Goal: Task Accomplishment & Management: Manage account settings

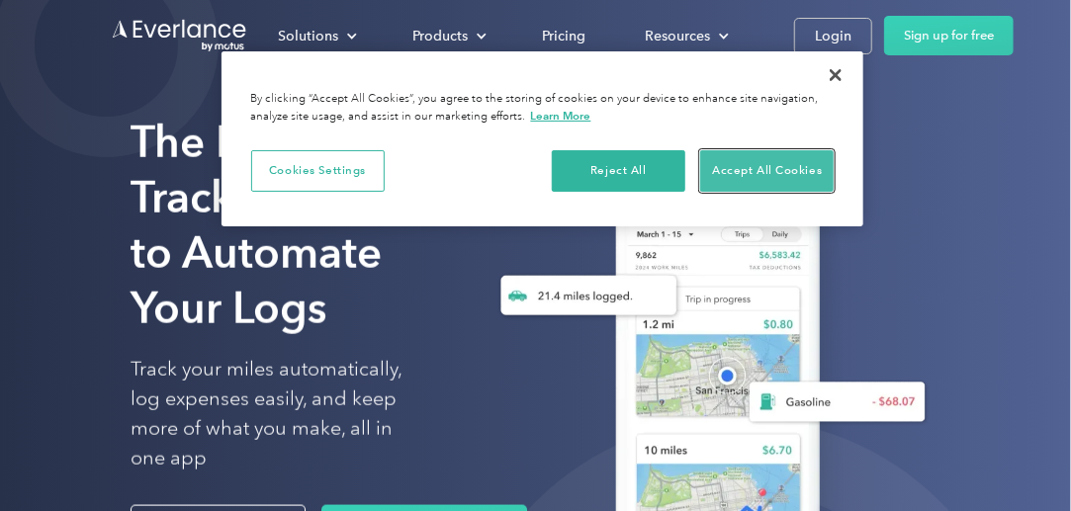
click at [773, 173] on button "Accept All Cookies" at bounding box center [767, 171] width 134 height 42
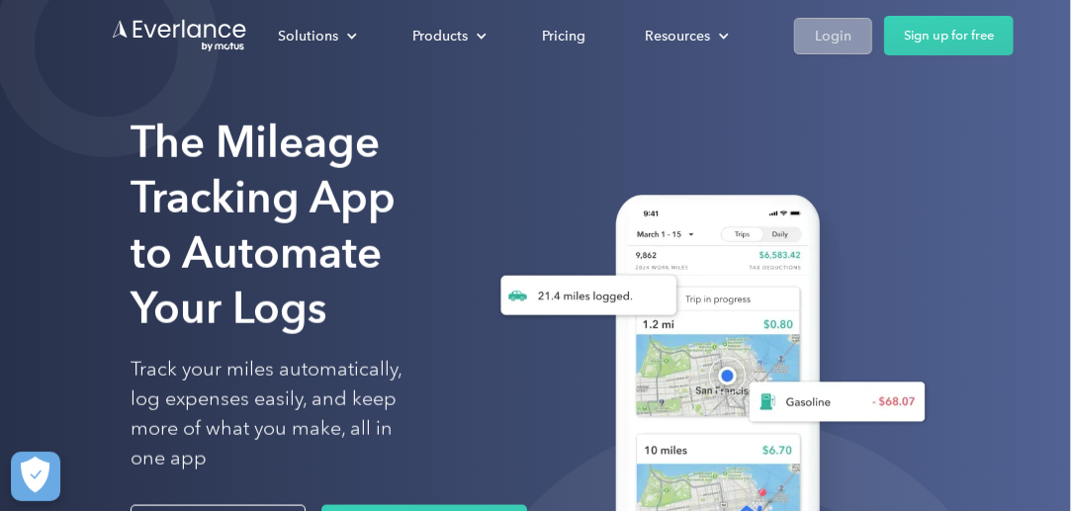
click at [822, 40] on div "Login" at bounding box center [833, 36] width 37 height 25
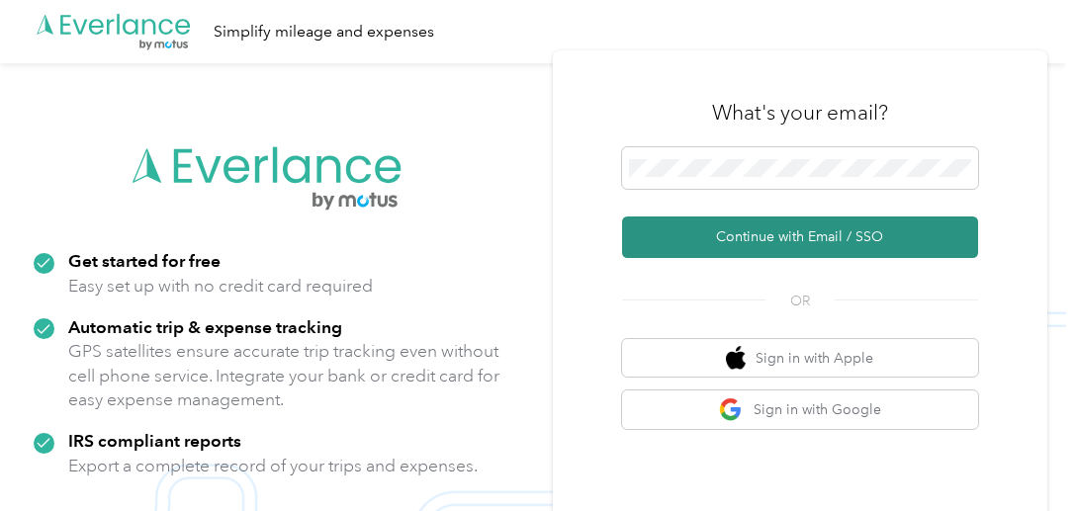
click at [791, 238] on button "Continue with Email / SSO" at bounding box center [800, 238] width 356 height 42
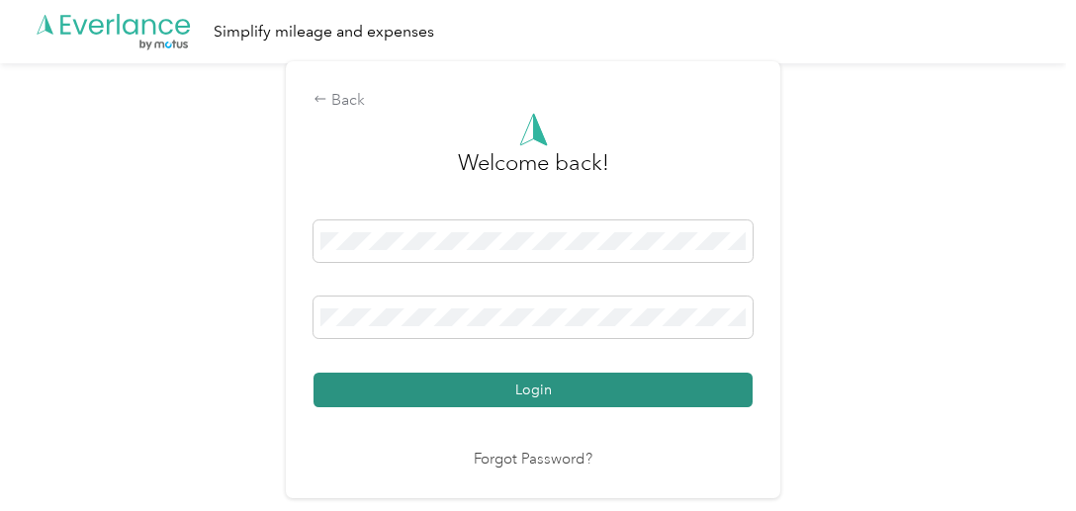
click at [500, 397] on button "Login" at bounding box center [532, 390] width 439 height 35
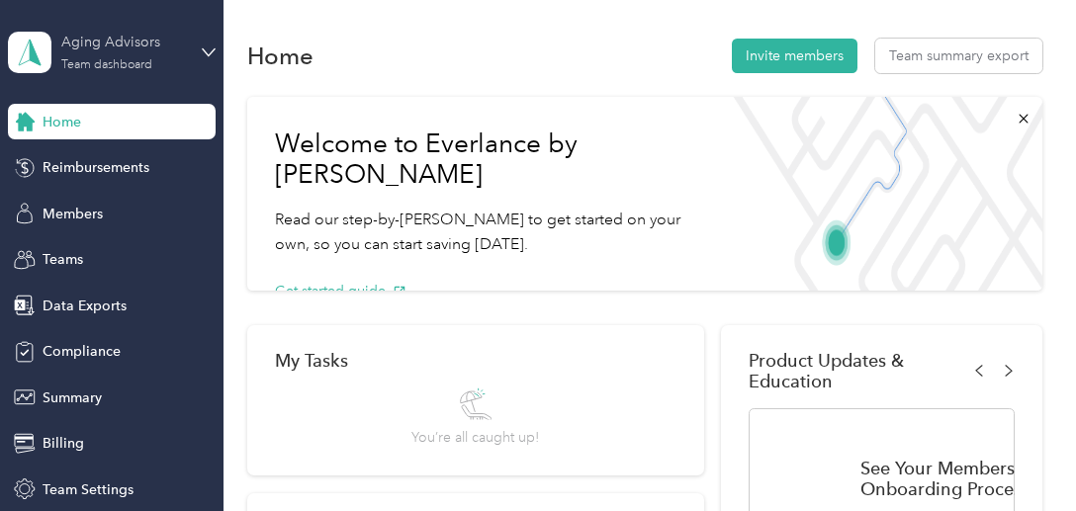
click at [80, 52] on div "Aging Advisors" at bounding box center [123, 42] width 124 height 21
click at [80, 209] on div "Personal dashboard" at bounding box center [80, 207] width 125 height 21
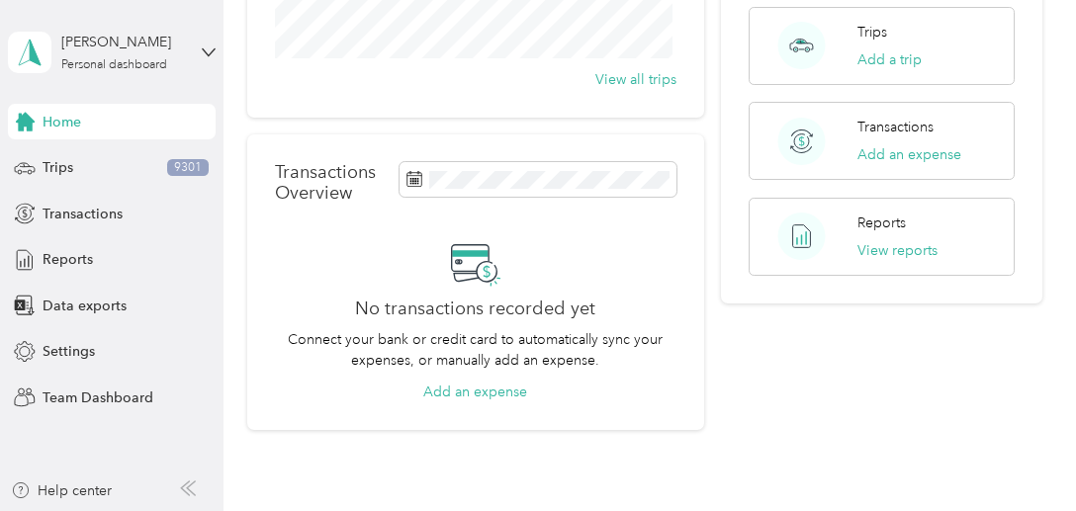
scroll to position [396, 0]
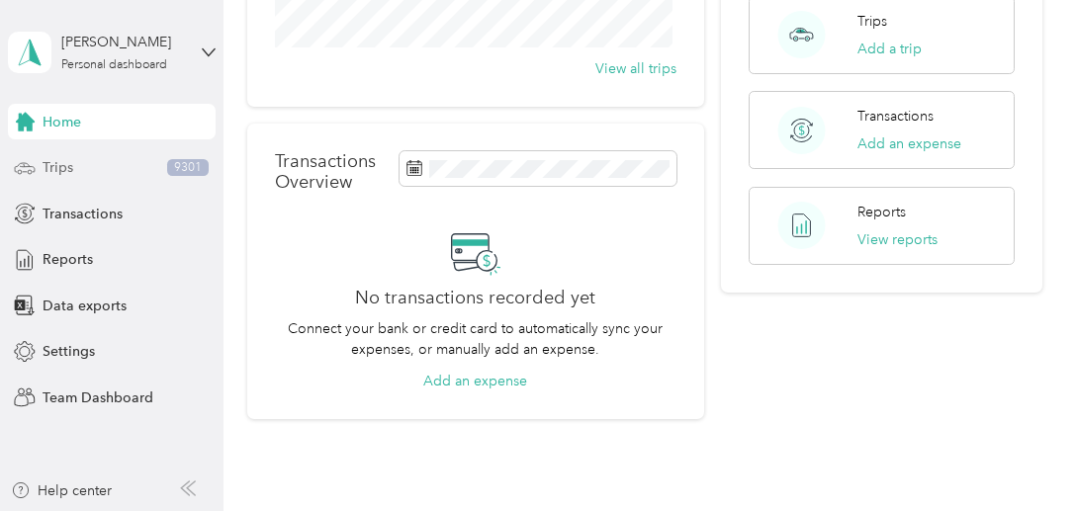
click at [77, 162] on div "Trips 9301" at bounding box center [112, 168] width 208 height 36
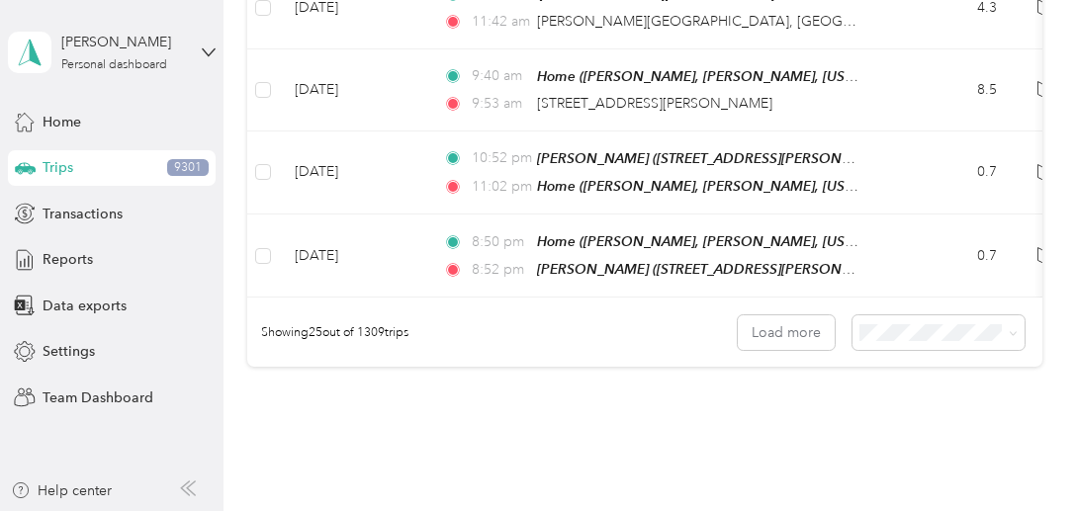
scroll to position [2200, 0]
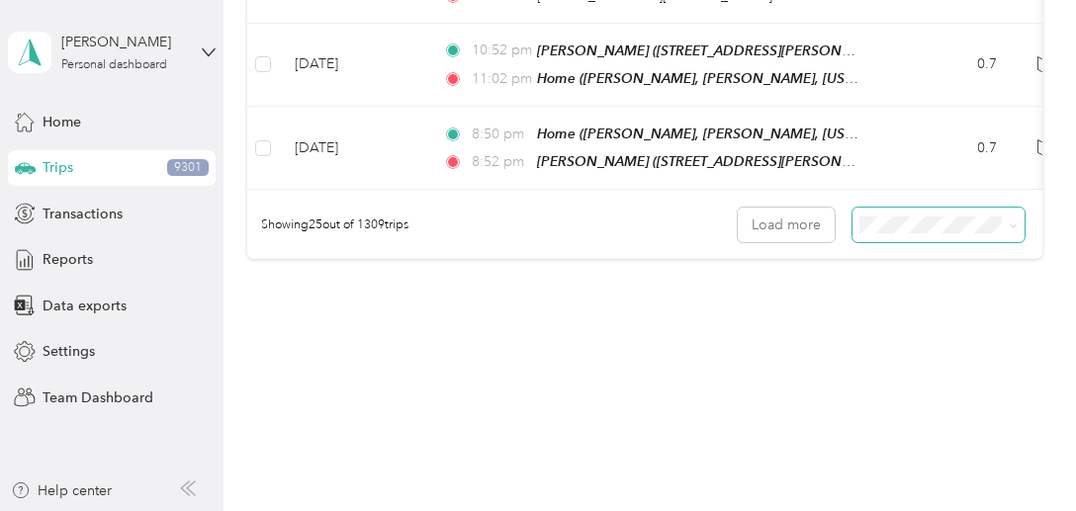
click at [1009, 217] on span at bounding box center [1013, 225] width 9 height 17
click at [1010, 222] on icon at bounding box center [1013, 226] width 9 height 9
click at [914, 296] on li "100 per load" at bounding box center [934, 309] width 173 height 35
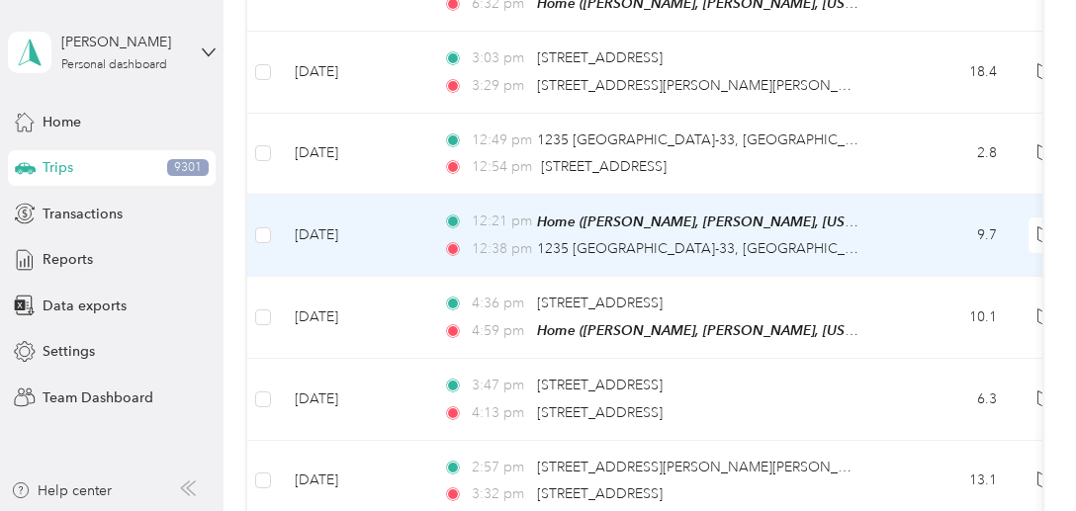
scroll to position [285, 0]
